Goal: Task Accomplishment & Management: Complete application form

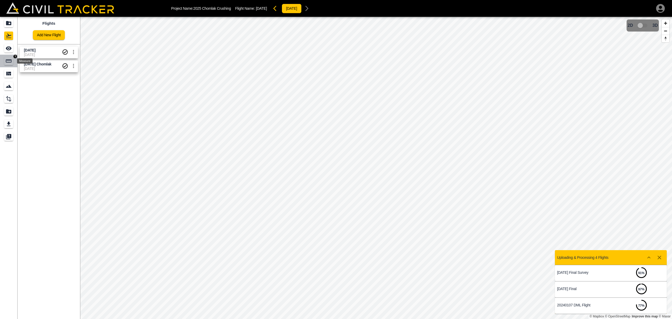
click at [10, 60] on icon "Measure" at bounding box center [9, 60] width 6 height 3
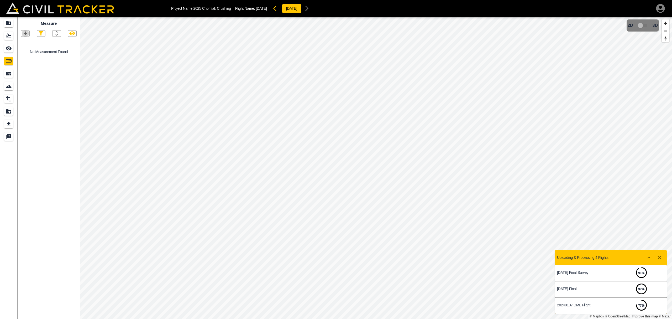
click at [25, 34] on icon "button" at bounding box center [26, 34] width 4 height 4
click at [27, 59] on p "Polygon" at bounding box center [25, 59] width 13 height 4
drag, startPoint x: 3, startPoint y: 50, endPoint x: 7, endPoint y: 50, distance: 4.2
click at [4, 50] on link at bounding box center [8, 48] width 17 height 13
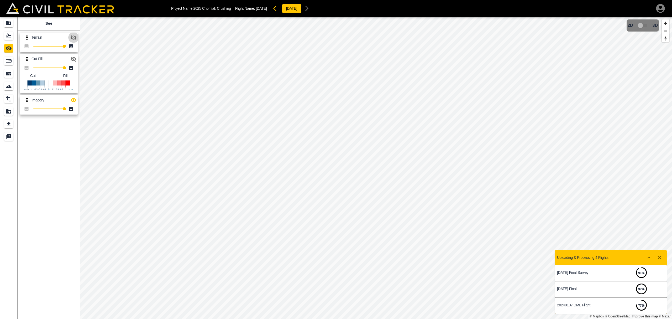
click at [77, 37] on button "button" at bounding box center [73, 37] width 11 height 11
click at [4, 60] on link at bounding box center [8, 61] width 17 height 13
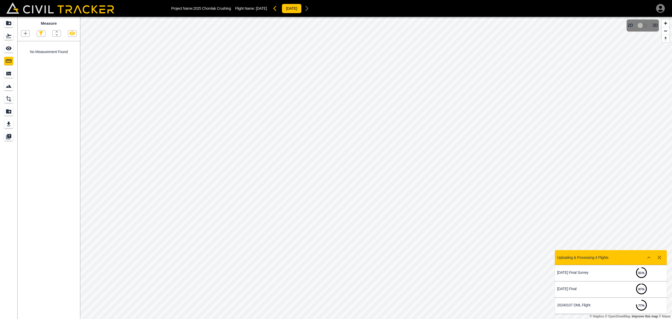
click at [24, 33] on icon "button" at bounding box center [25, 33] width 6 height 6
drag, startPoint x: 28, startPoint y: 58, endPoint x: 52, endPoint y: 63, distance: 24.8
click at [29, 58] on p "Polygon" at bounding box center [25, 59] width 13 height 4
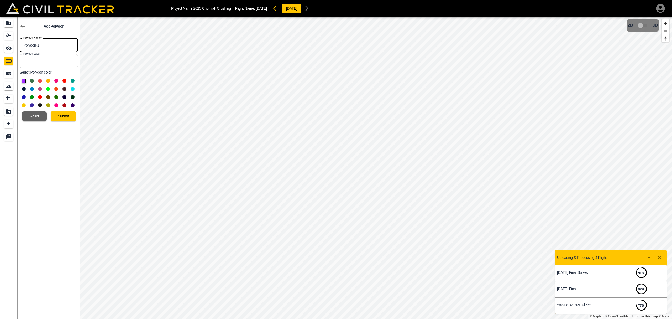
drag, startPoint x: 48, startPoint y: 45, endPoint x: 14, endPoint y: 48, distance: 34.0
click at [14, 48] on div "Add Polygon Polygon Name   * Polygon-1 Polygon Name * Polygon Label Polygon Lab…" at bounding box center [40, 168] width 80 height 302
type input "Pitrun Volume"
click at [56, 116] on button "Submit" at bounding box center [63, 116] width 25 height 10
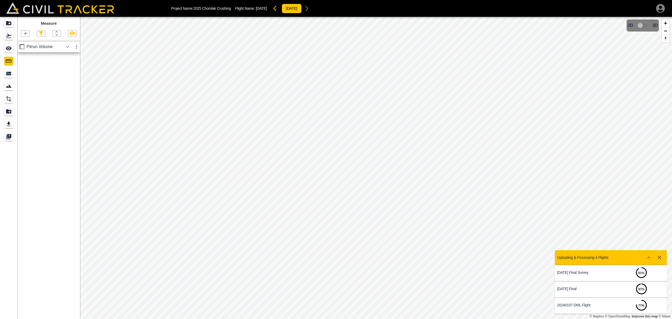
click at [68, 47] on icon "button" at bounding box center [67, 47] width 3 height 2
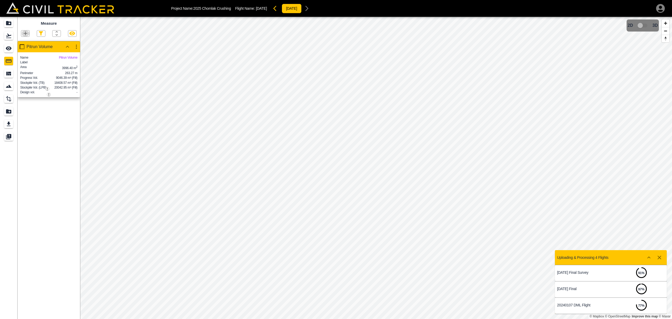
click at [26, 34] on icon "button" at bounding box center [25, 33] width 6 height 6
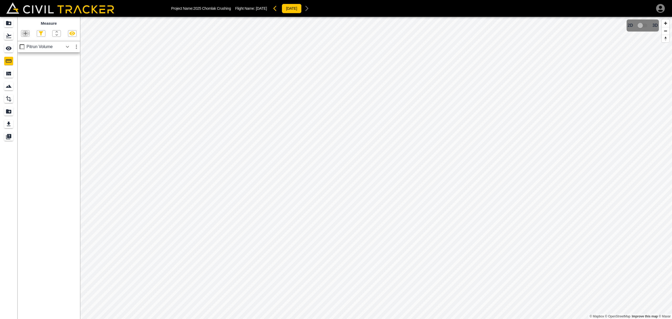
click at [26, 34] on icon "button" at bounding box center [25, 33] width 6 height 6
click at [27, 60] on p "Polygon" at bounding box center [25, 59] width 13 height 4
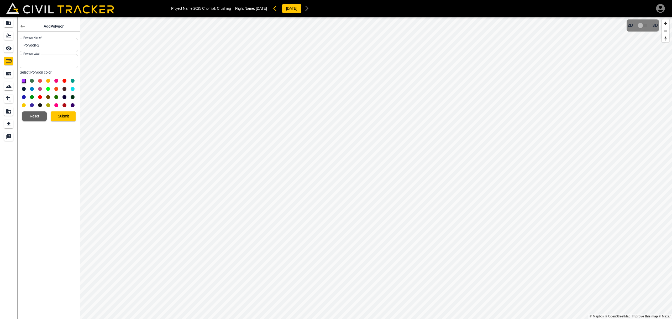
drag, startPoint x: 55, startPoint y: 47, endPoint x: 16, endPoint y: 47, distance: 38.3
click at [16, 47] on div "Add Polygon Polygon Name   * Polygon-2 Polygon Name * Polygon Label Polygon Lab…" at bounding box center [40, 168] width 80 height 302
drag, startPoint x: 42, startPoint y: 46, endPoint x: 13, endPoint y: 45, distance: 29.2
click at [13, 45] on body "Project Name: 2025 Chomlak Crushing Flight Name: [DATE] [DATE] Add Polygon Poly…" at bounding box center [336, 159] width 672 height 319
type input "Screenings"
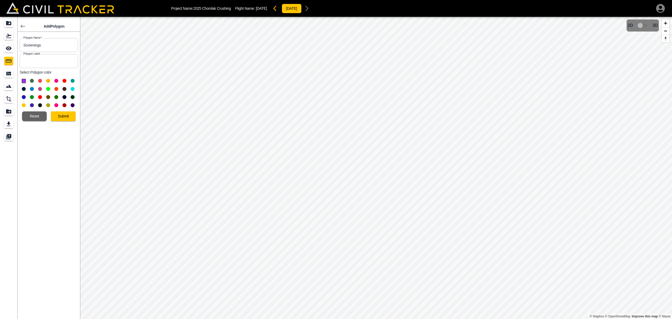
click at [64, 82] on button at bounding box center [65, 81] width 4 height 4
drag, startPoint x: 62, startPoint y: 117, endPoint x: 60, endPoint y: 114, distance: 3.8
click at [62, 118] on button "Submit" at bounding box center [63, 116] width 25 height 10
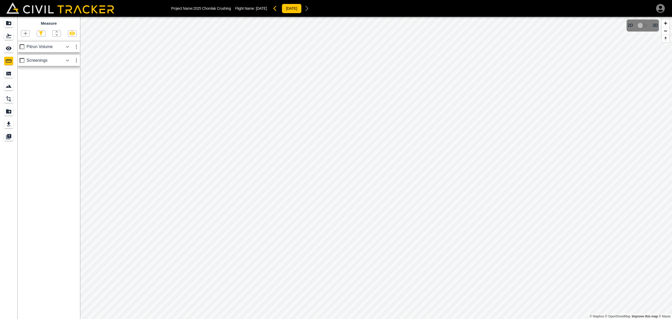
click at [25, 34] on icon "button" at bounding box center [26, 34] width 4 height 4
click at [24, 58] on p "Polygon" at bounding box center [25, 59] width 13 height 4
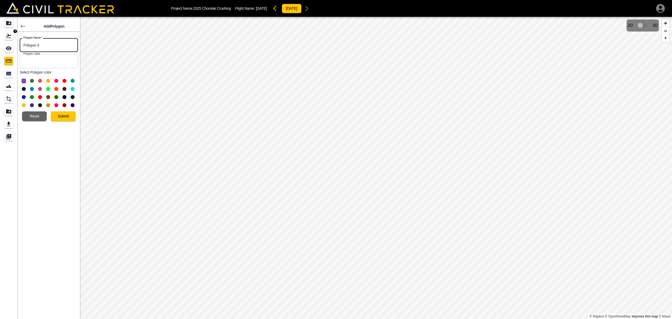
drag, startPoint x: 14, startPoint y: 39, endPoint x: 0, endPoint y: 33, distance: 15.2
click at [0, 33] on div "Add Polygon Polygon Name   * Polygon-3 Polygon Name * Polygon Label Polygon Lab…" at bounding box center [40, 168] width 80 height 302
type input "425 Material"
click at [66, 116] on button "Submit" at bounding box center [63, 116] width 25 height 10
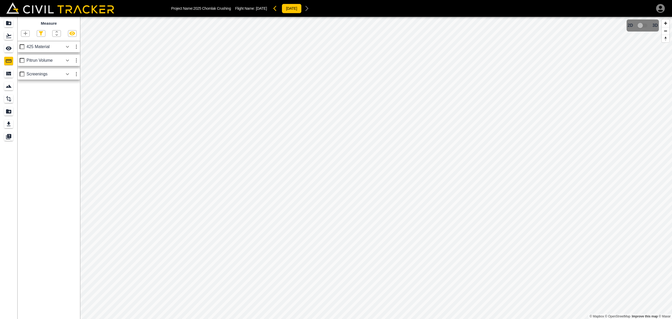
click at [70, 47] on icon "button" at bounding box center [67, 47] width 6 height 6
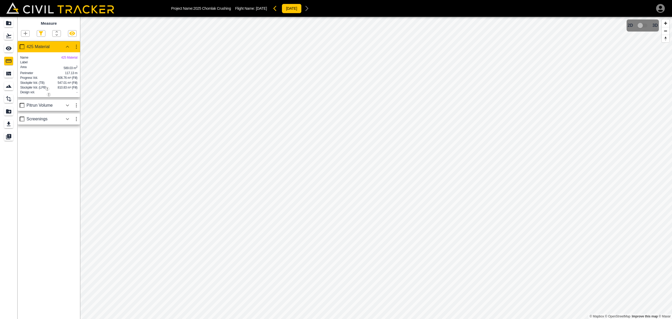
click at [68, 122] on icon "button" at bounding box center [67, 119] width 6 height 6
click at [77, 121] on icon "button" at bounding box center [76, 119] width 1 height 4
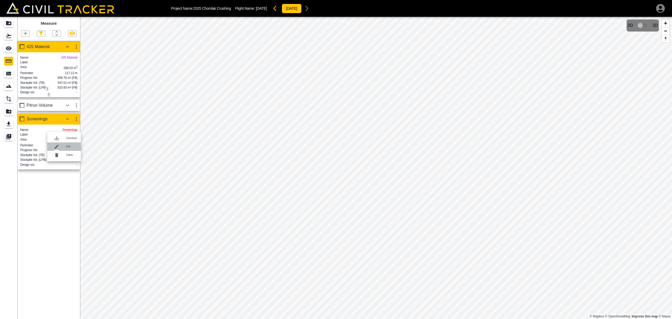
click at [66, 146] on li "Edit" at bounding box center [64, 146] width 34 height 8
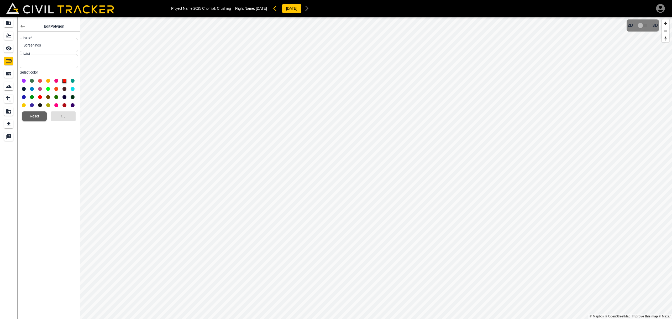
click at [62, 116] on div "Submit" at bounding box center [61, 114] width 29 height 14
click at [32, 116] on button "Reset" at bounding box center [34, 116] width 25 height 10
click at [22, 24] on icon "button" at bounding box center [23, 26] width 6 height 6
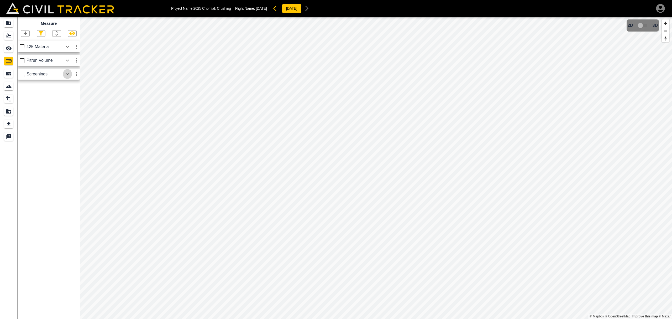
click at [66, 74] on icon "button" at bounding box center [67, 74] width 6 height 6
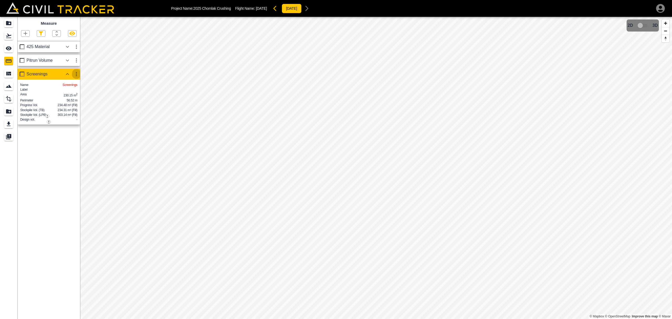
click at [76, 75] on icon "button" at bounding box center [76, 74] width 6 height 6
click at [70, 93] on h6 "Edit" at bounding box center [71, 94] width 11 height 3
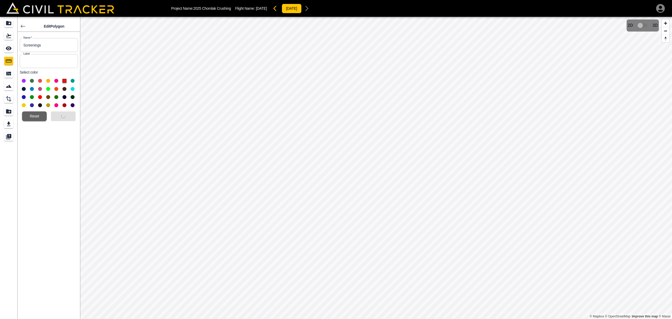
click at [661, 9] on icon "button" at bounding box center [660, 8] width 9 height 9
drag, startPoint x: 621, startPoint y: 46, endPoint x: 545, endPoint y: 34, distance: 76.9
click at [619, 46] on p "Sign out" at bounding box center [617, 47] width 13 height 4
